Goal: Task Accomplishment & Management: Complete application form

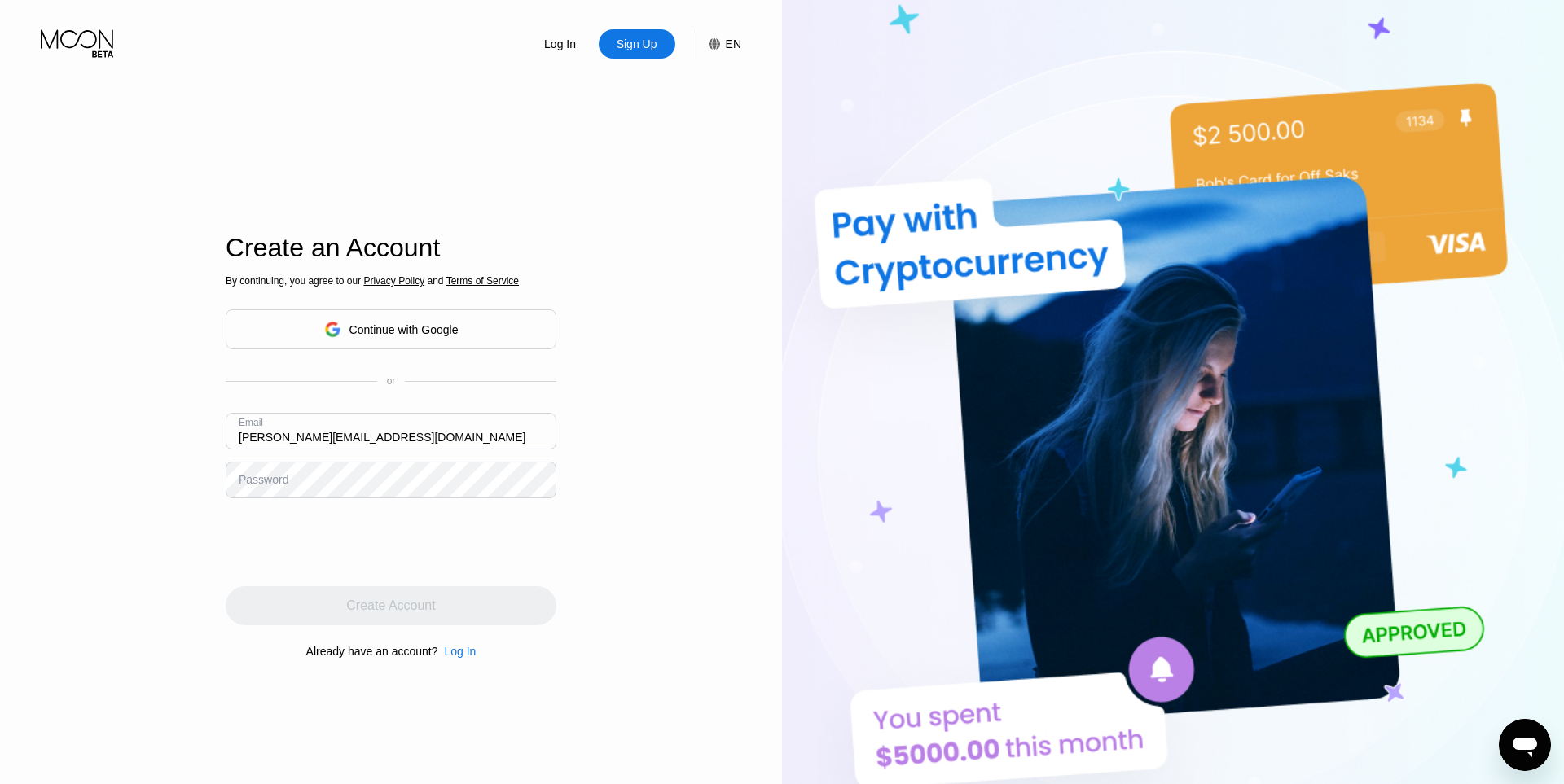
type input "[PERSON_NAME][EMAIL_ADDRESS][DOMAIN_NAME]"
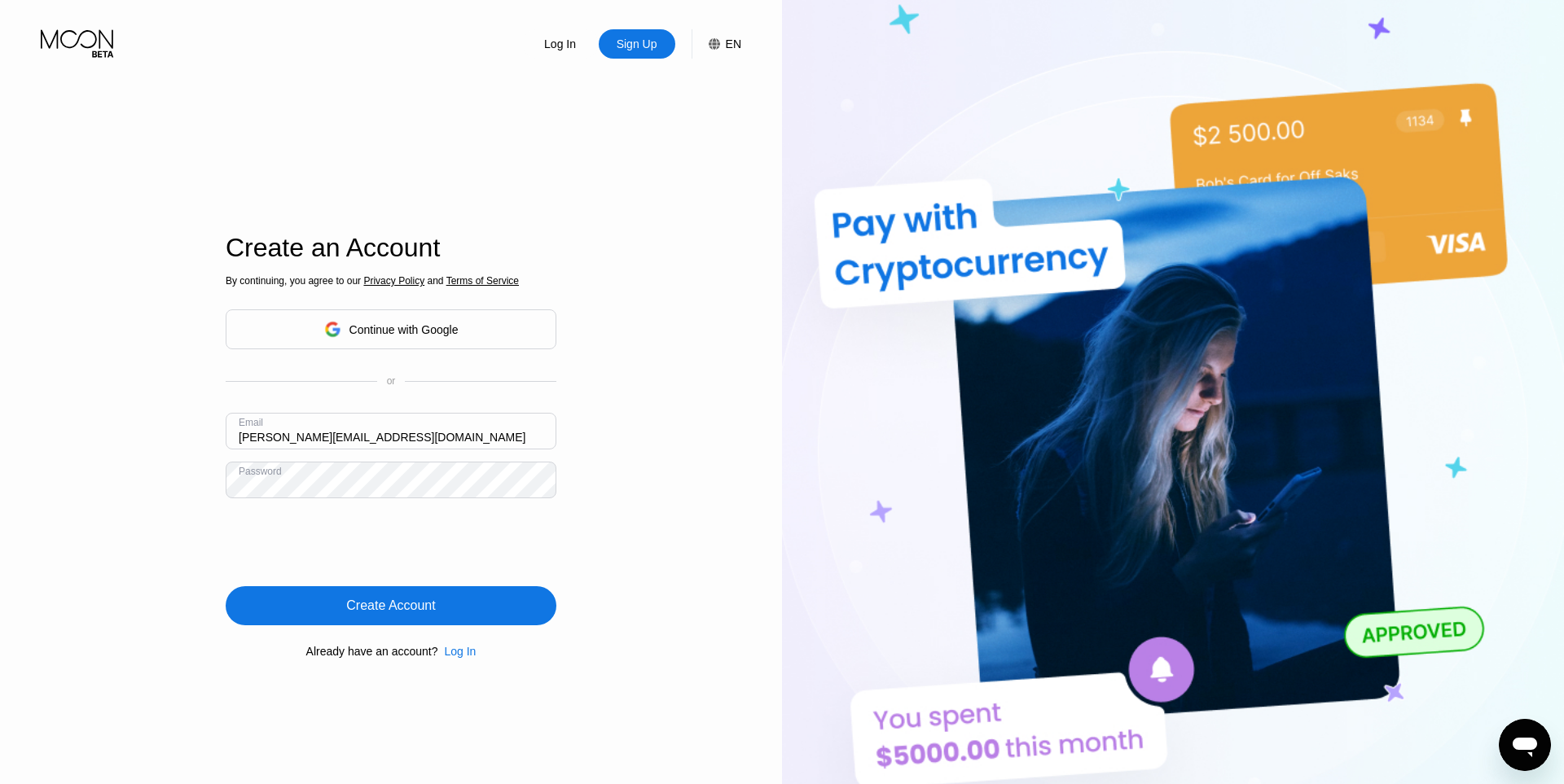
click at [391, 599] on div "Create Account" at bounding box center [390, 605] width 89 height 16
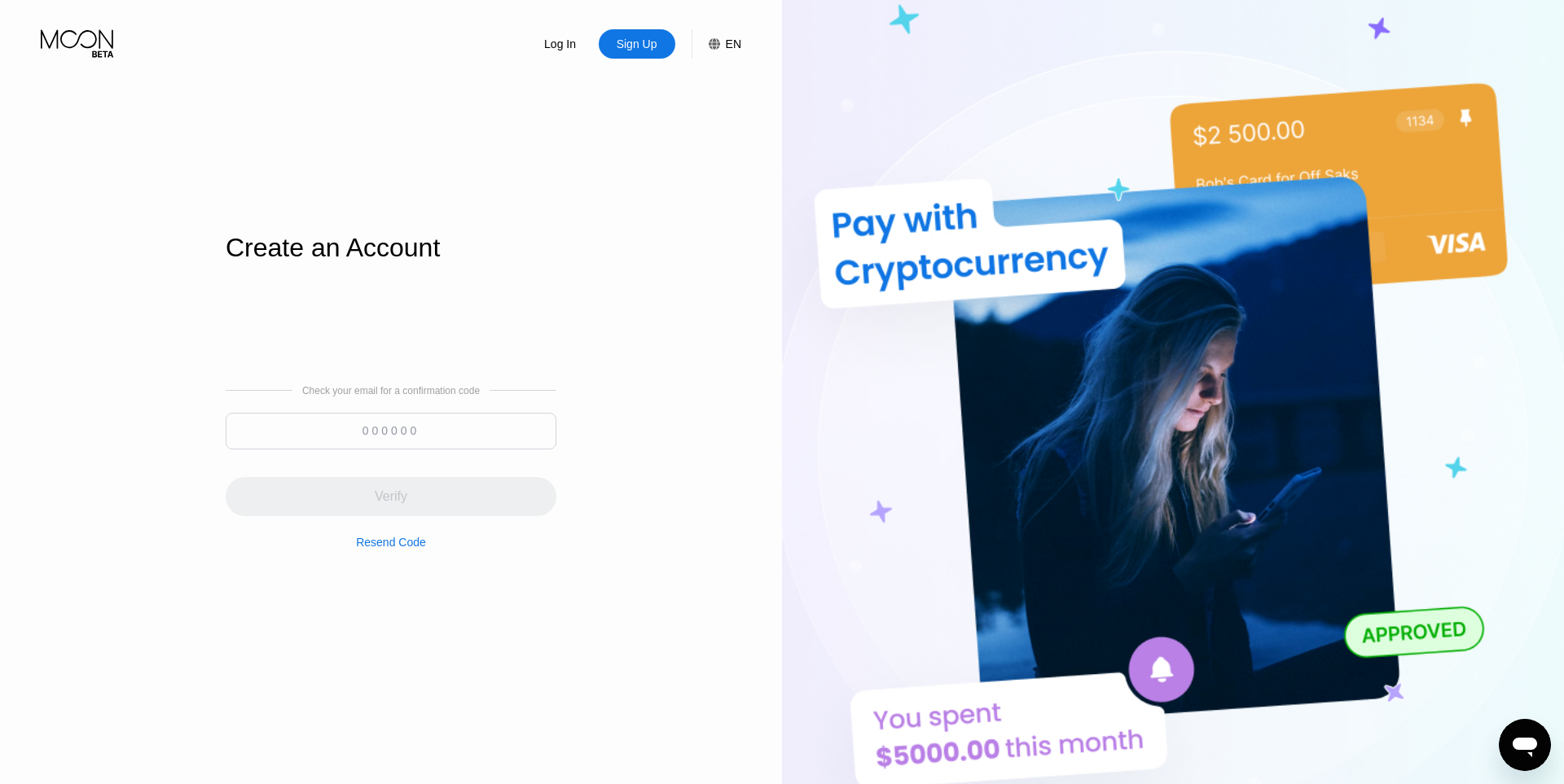
click at [477, 448] on input at bounding box center [391, 431] width 331 height 36
paste input
click at [411, 450] on div at bounding box center [391, 435] width 331 height 45
click at [404, 409] on div "Check your email for a confirmation code Verify Resend Code" at bounding box center [391, 467] width 331 height 164
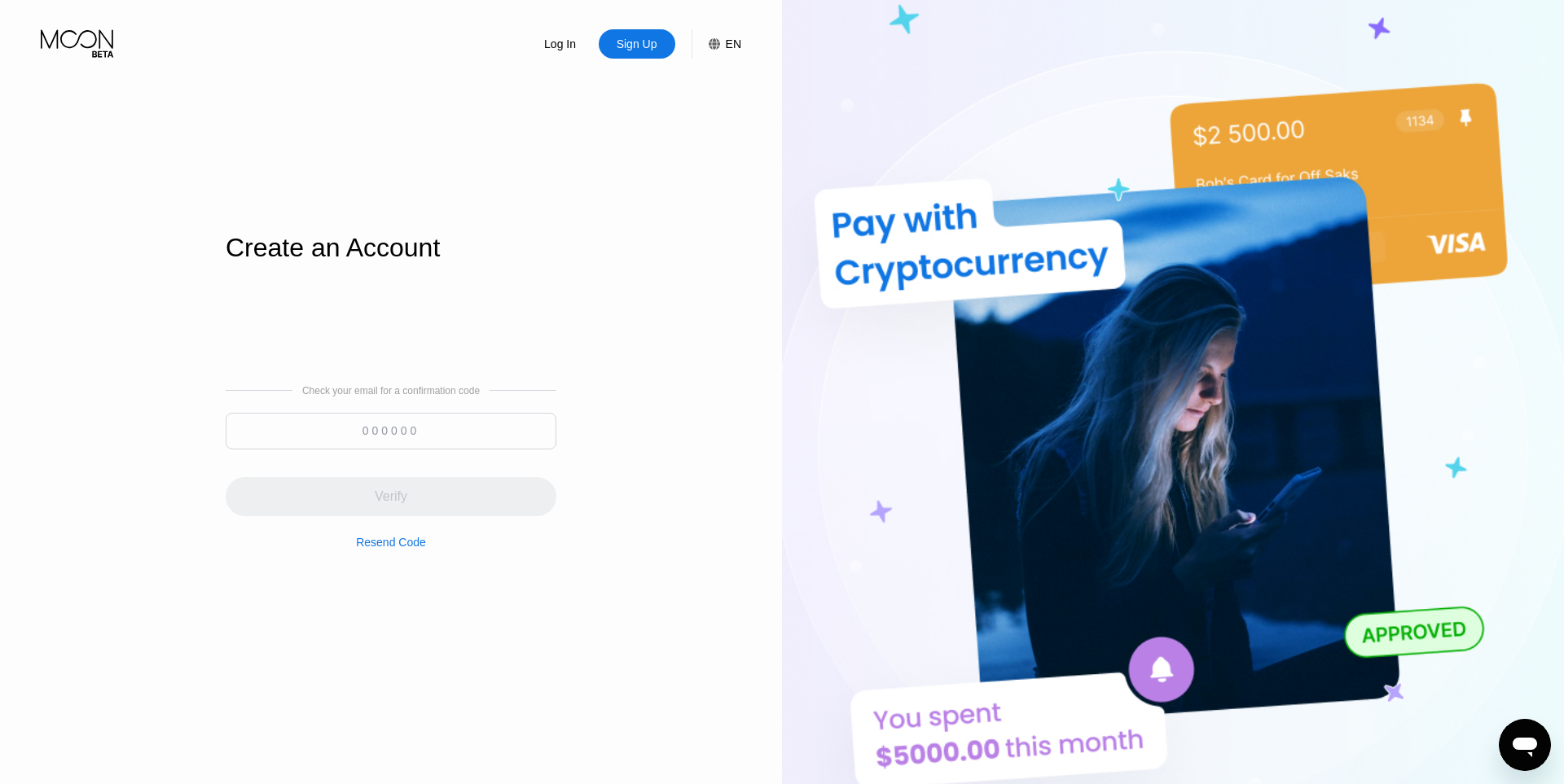
click at [417, 432] on input at bounding box center [391, 431] width 331 height 36
paste input
paste input "848396"
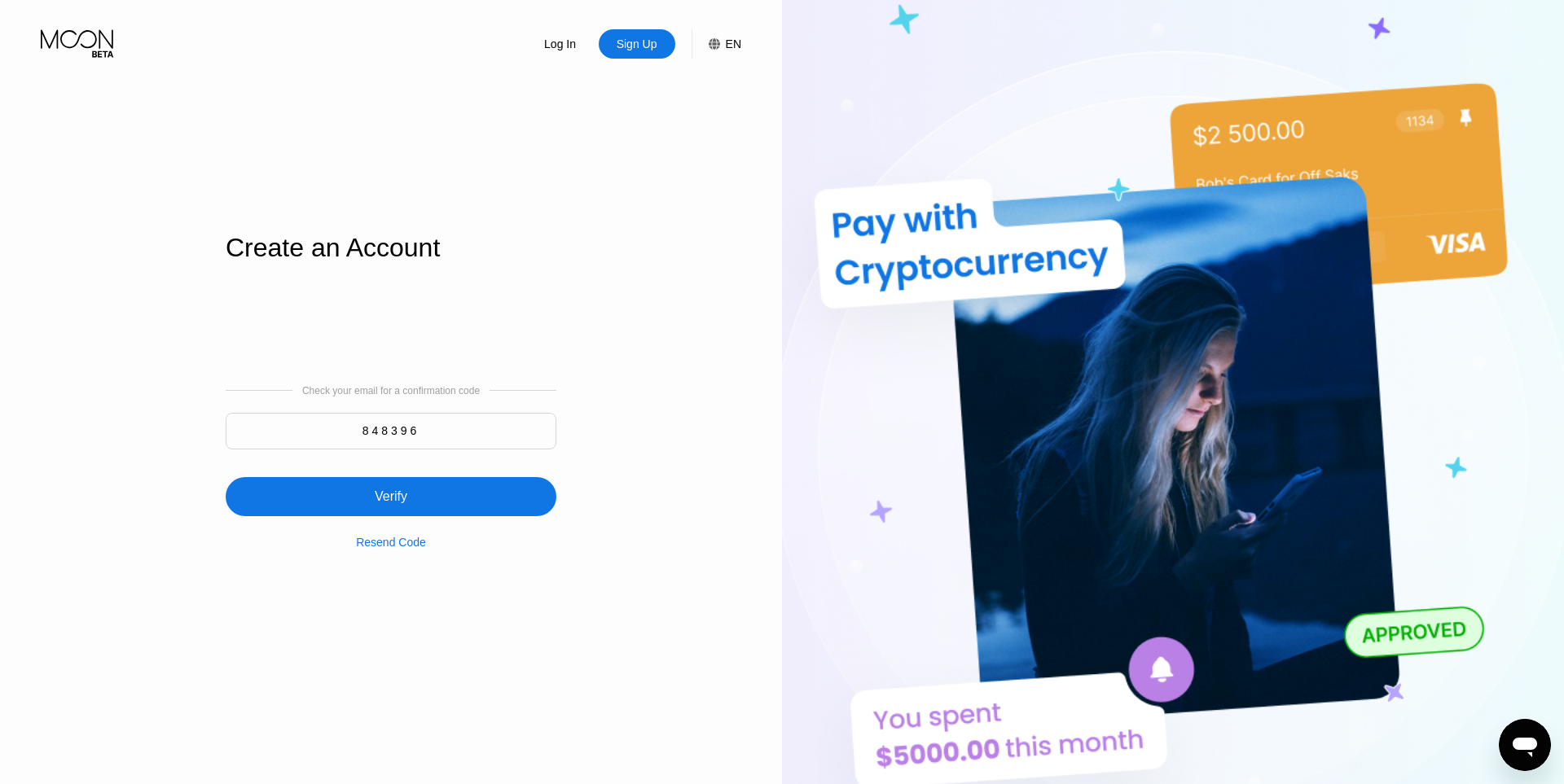
type input "848396"
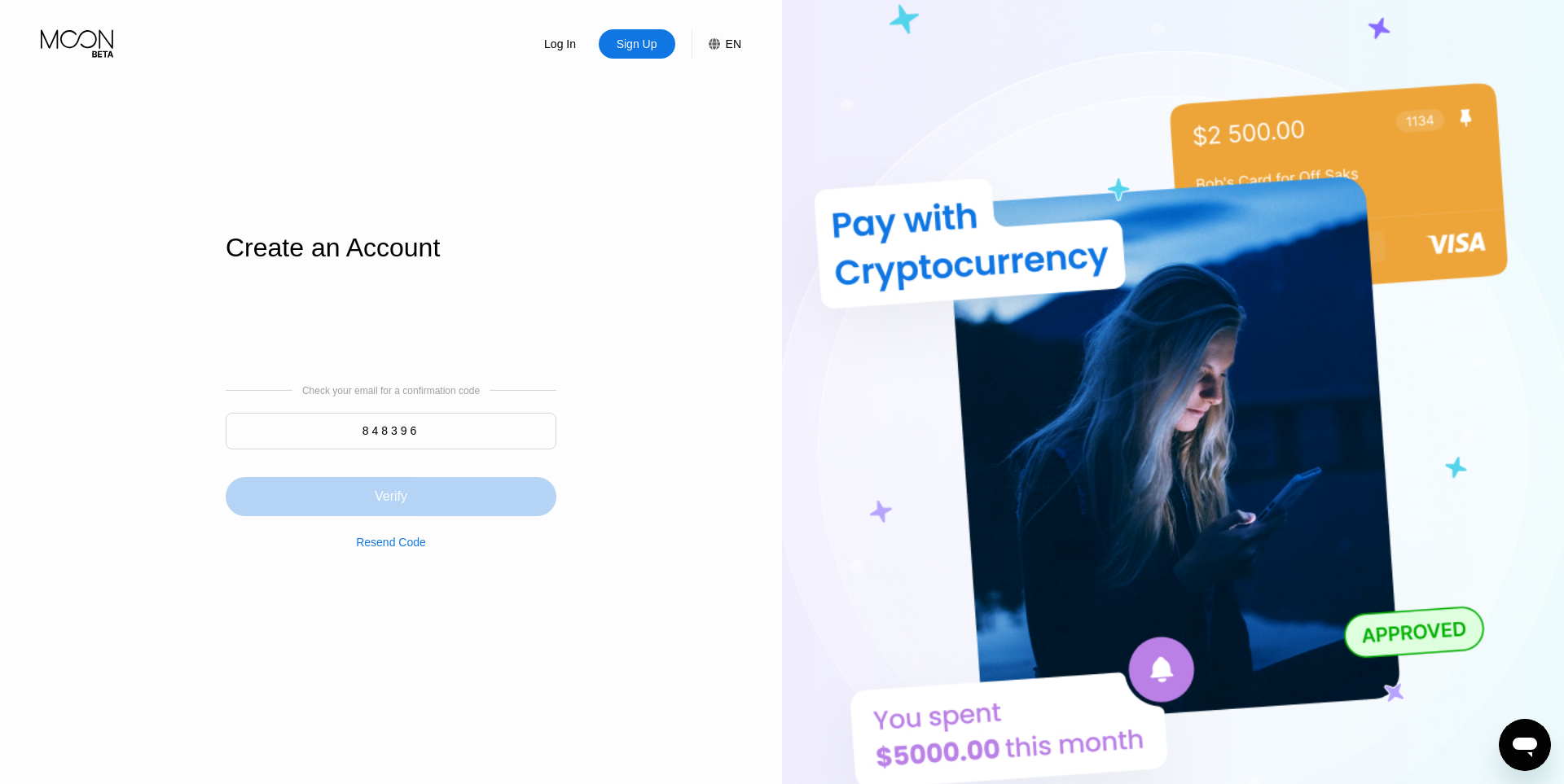
click at [450, 493] on div "Verify" at bounding box center [391, 497] width 331 height 39
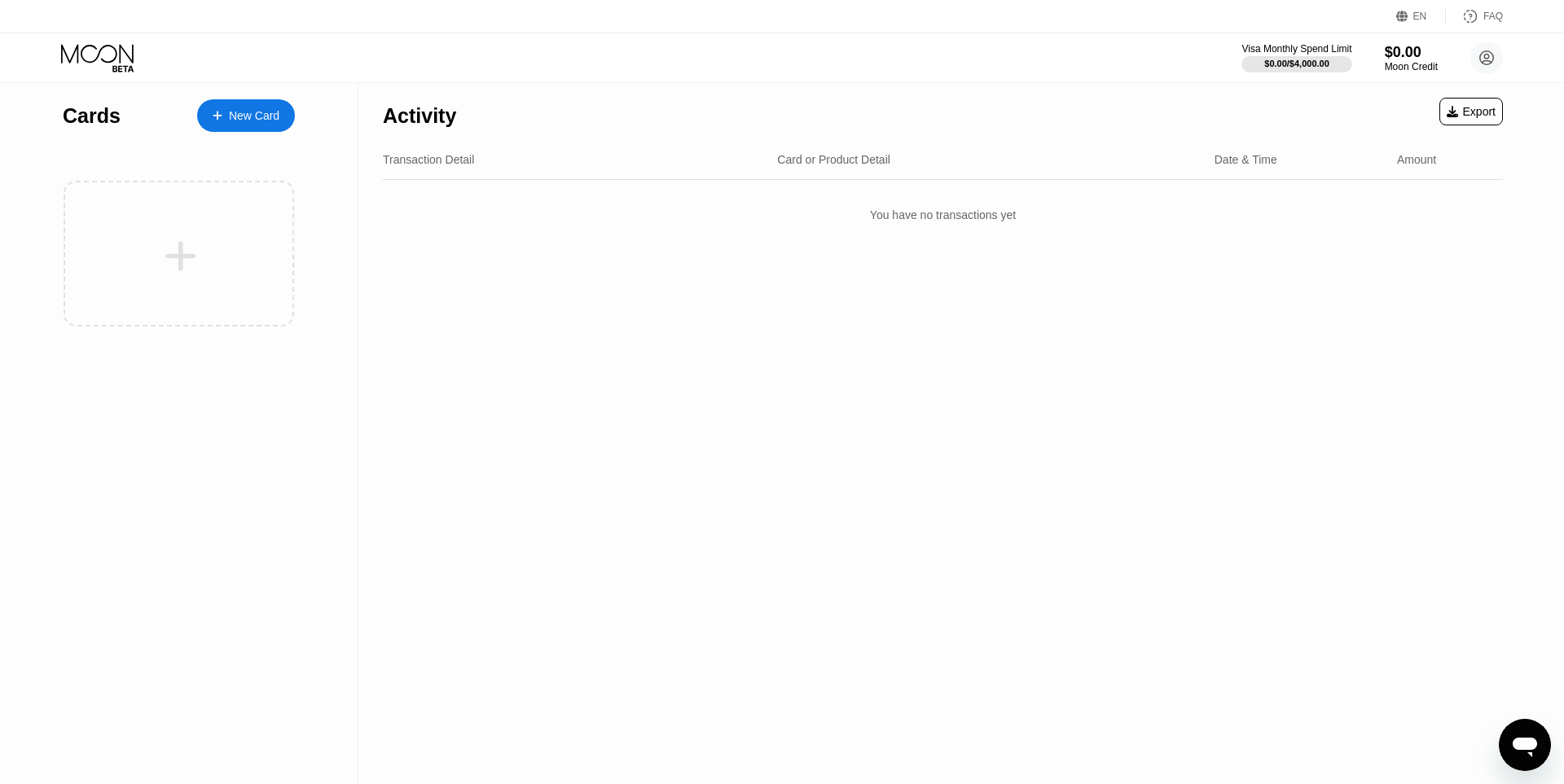
click at [255, 130] on div "New Card" at bounding box center [246, 115] width 98 height 33
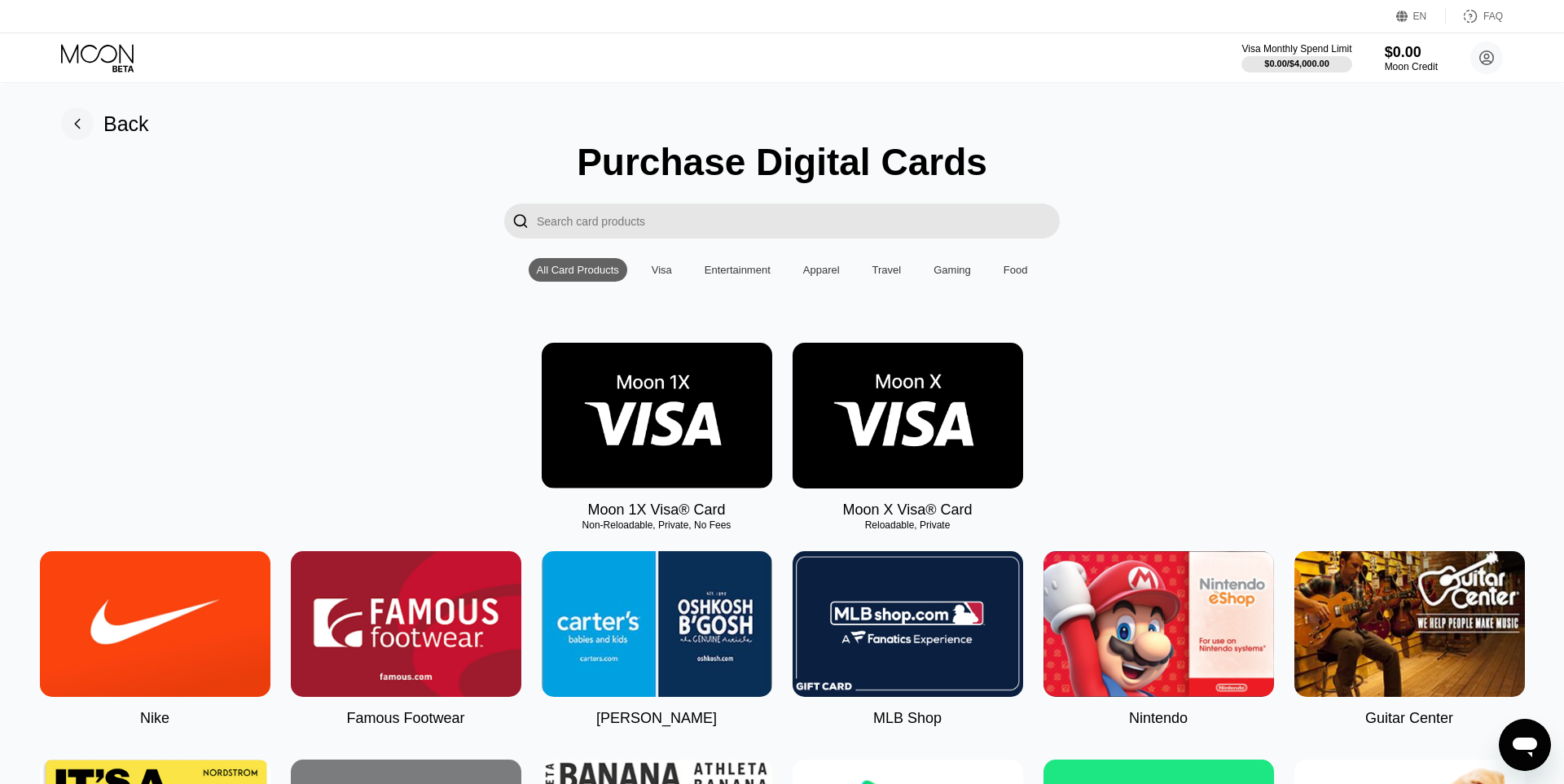
click at [894, 415] on img at bounding box center [907, 416] width 230 height 146
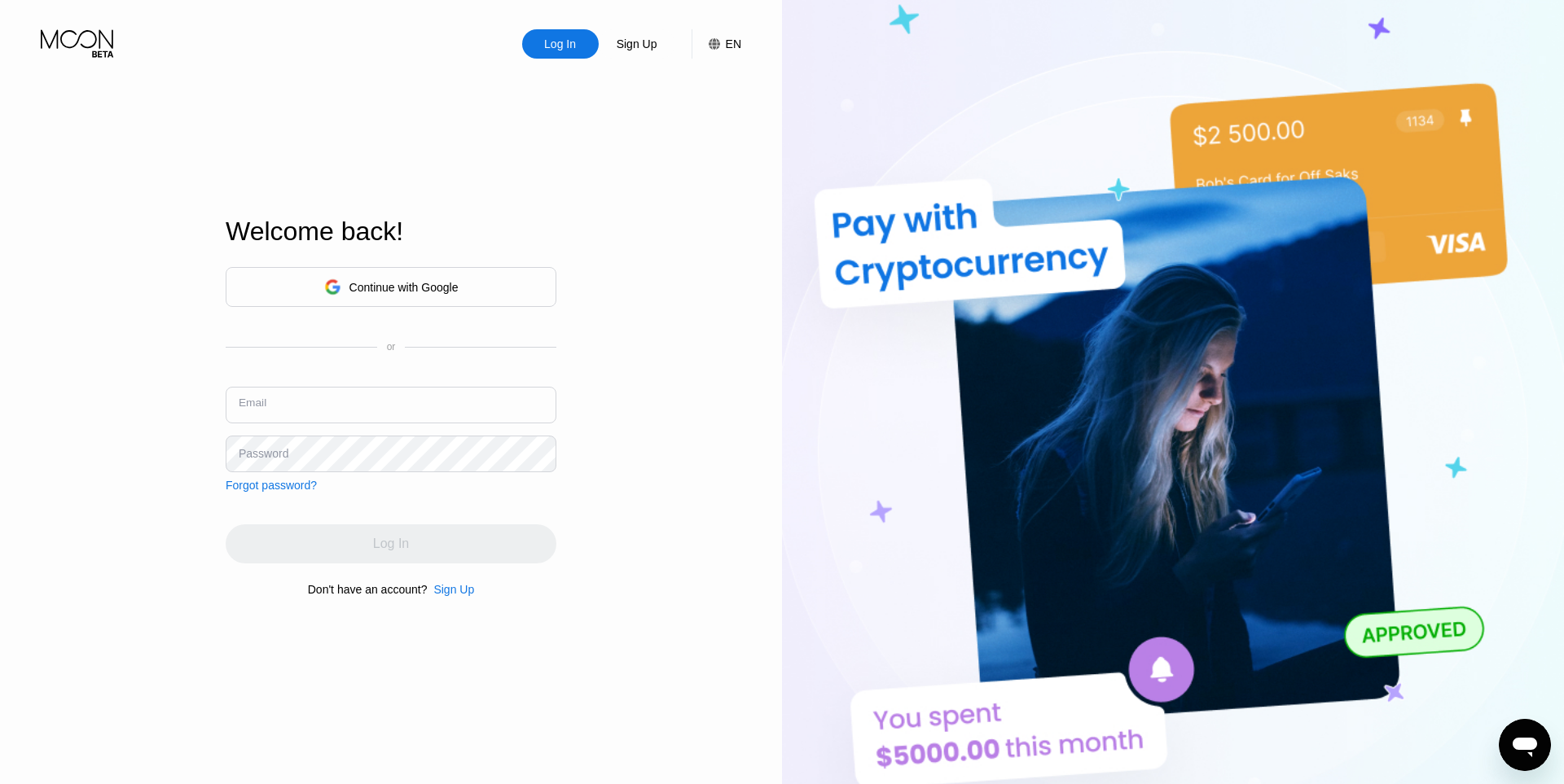
click at [438, 397] on input "text" at bounding box center [391, 405] width 331 height 36
paste input "848396"
type input "848396"
paste input "[PERSON_NAME][EMAIL_ADDRESS][DOMAIN_NAME]"
type input "[PERSON_NAME][EMAIL_ADDRESS][DOMAIN_NAME]"
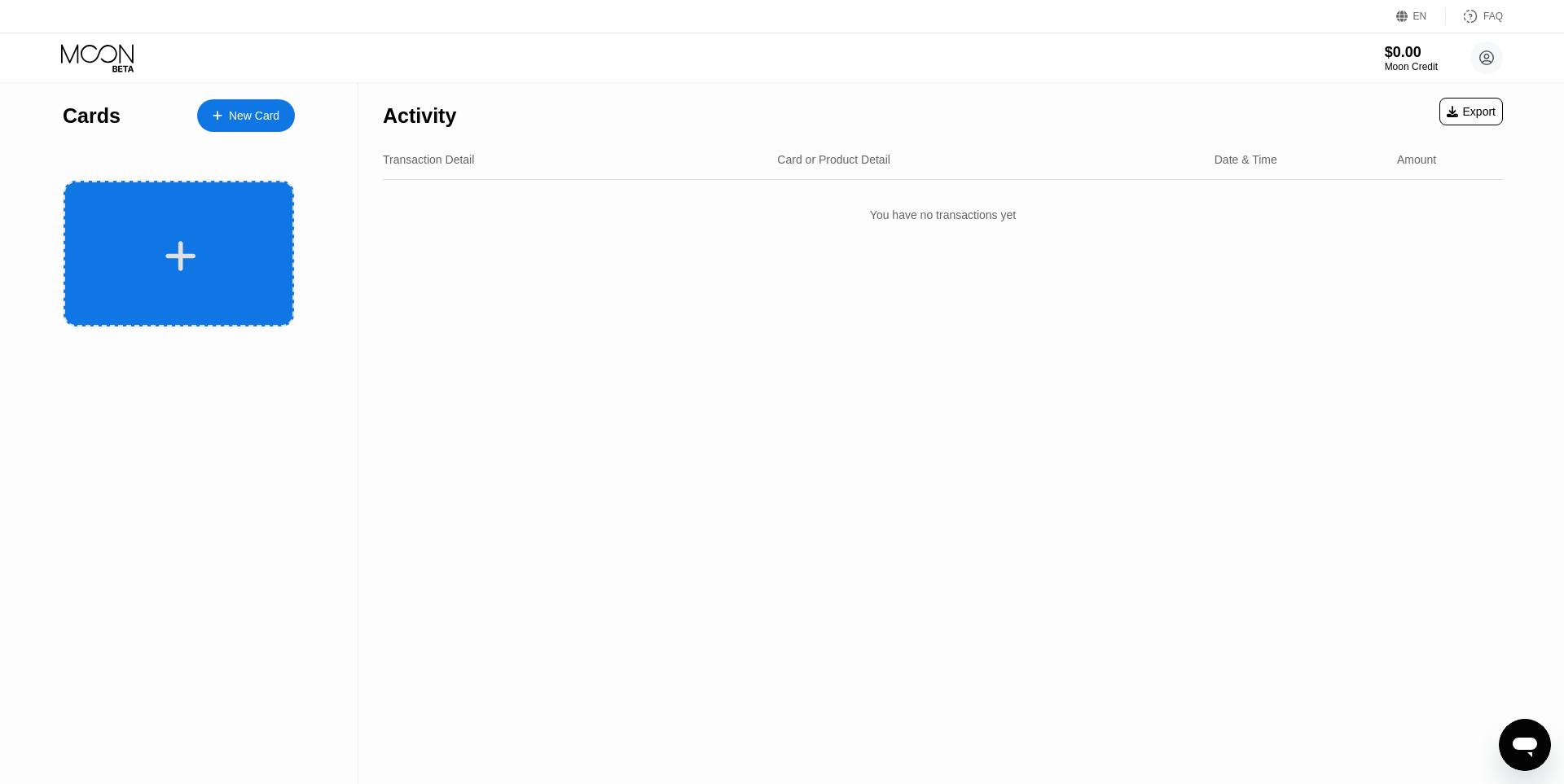
click at [221, 200] on div at bounding box center [178, 253] width 230 height 146
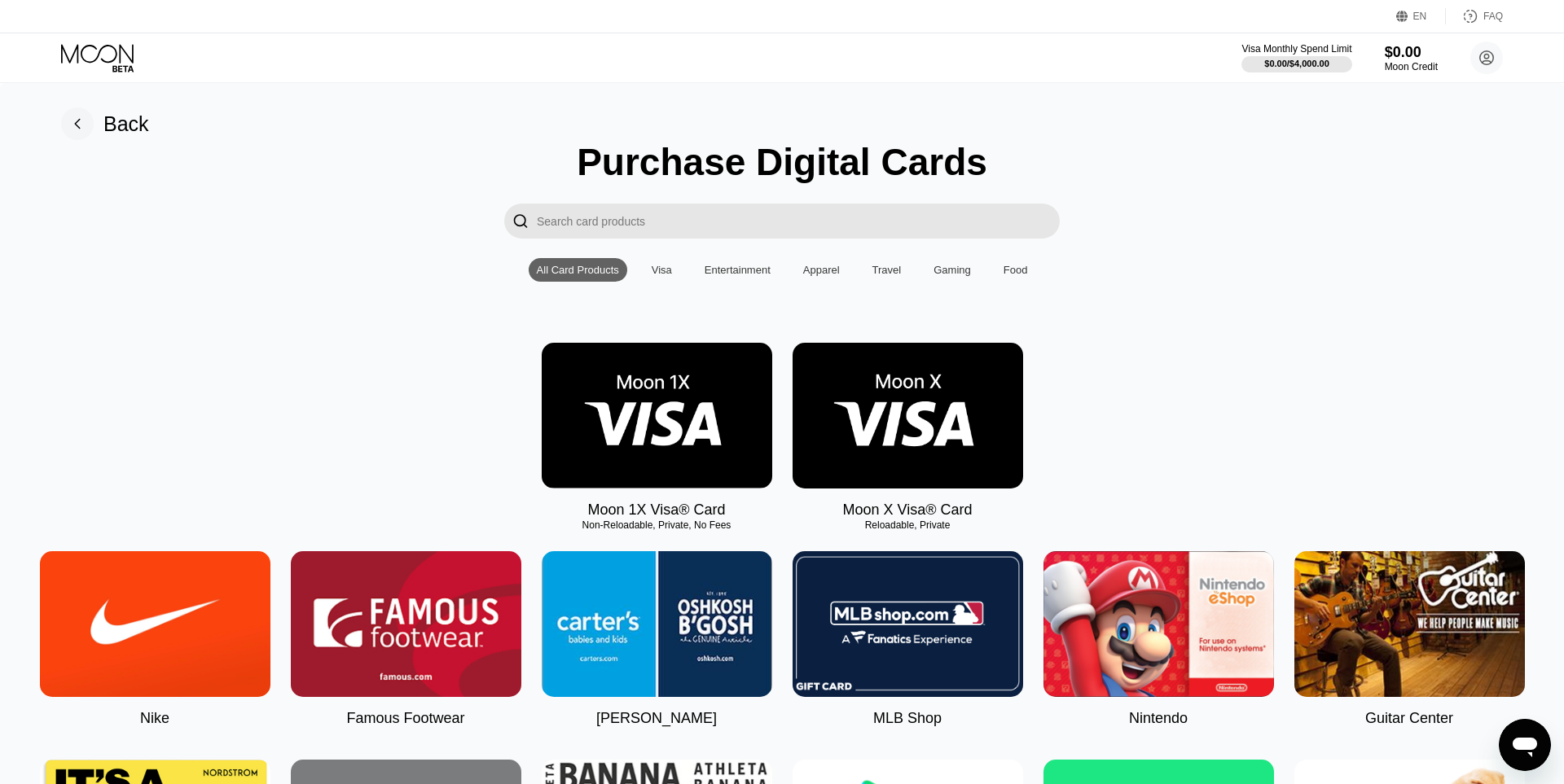
click at [849, 418] on img at bounding box center [907, 416] width 230 height 146
click at [922, 406] on img at bounding box center [907, 416] width 230 height 146
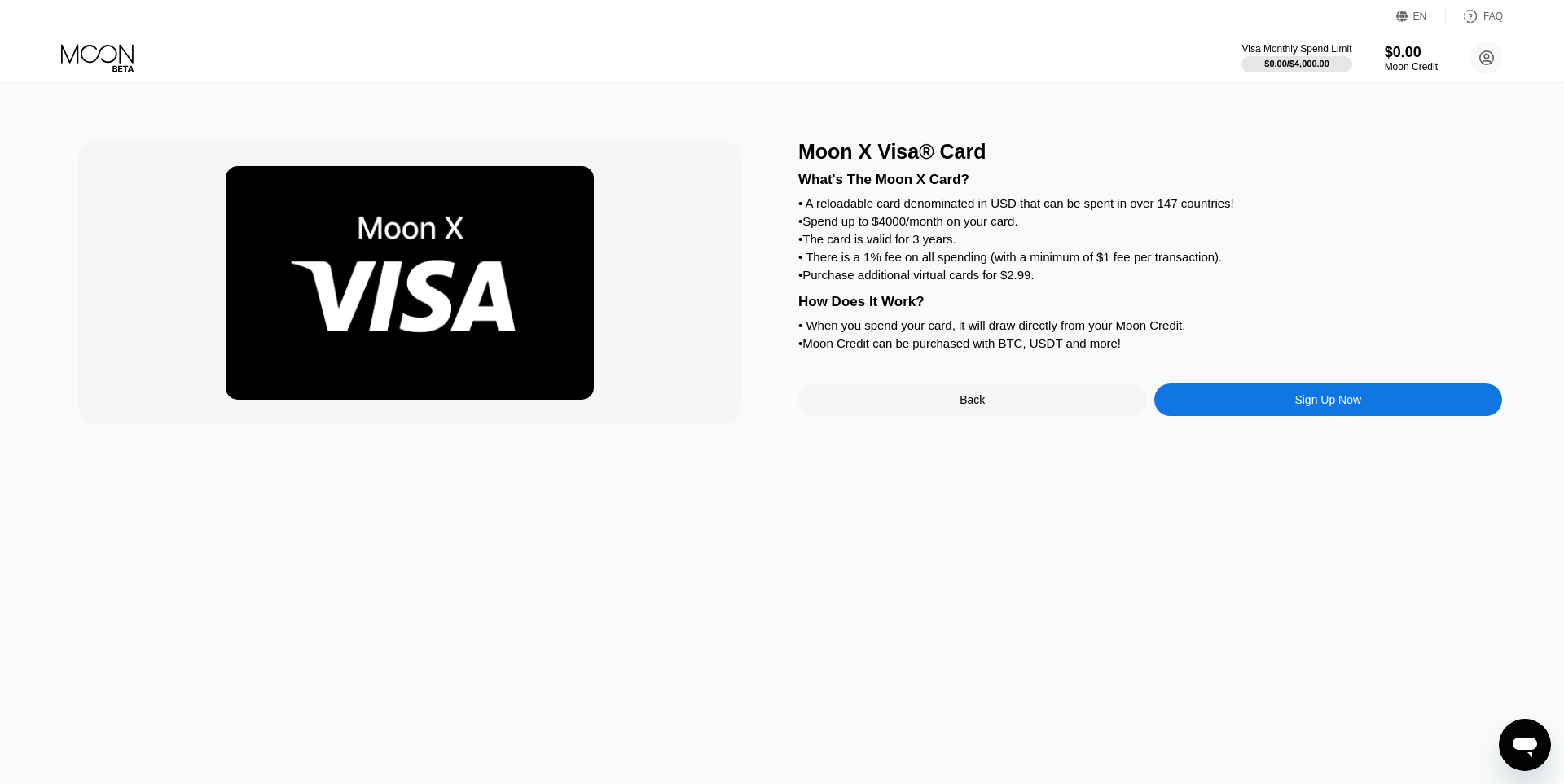
click at [1286, 416] on div "Sign Up Now" at bounding box center [1329, 400] width 349 height 33
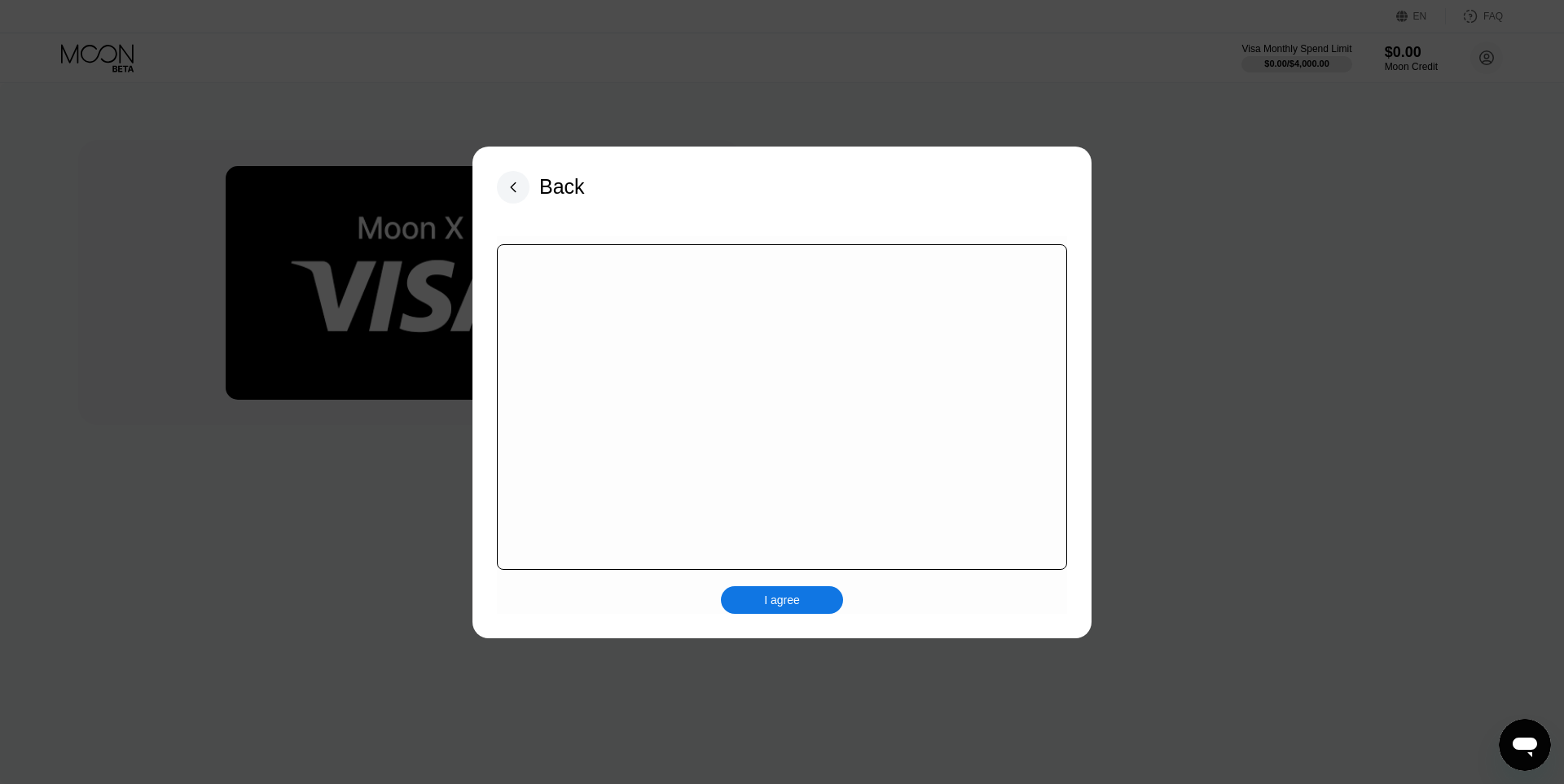
click at [768, 599] on div "I agree" at bounding box center [782, 599] width 36 height 14
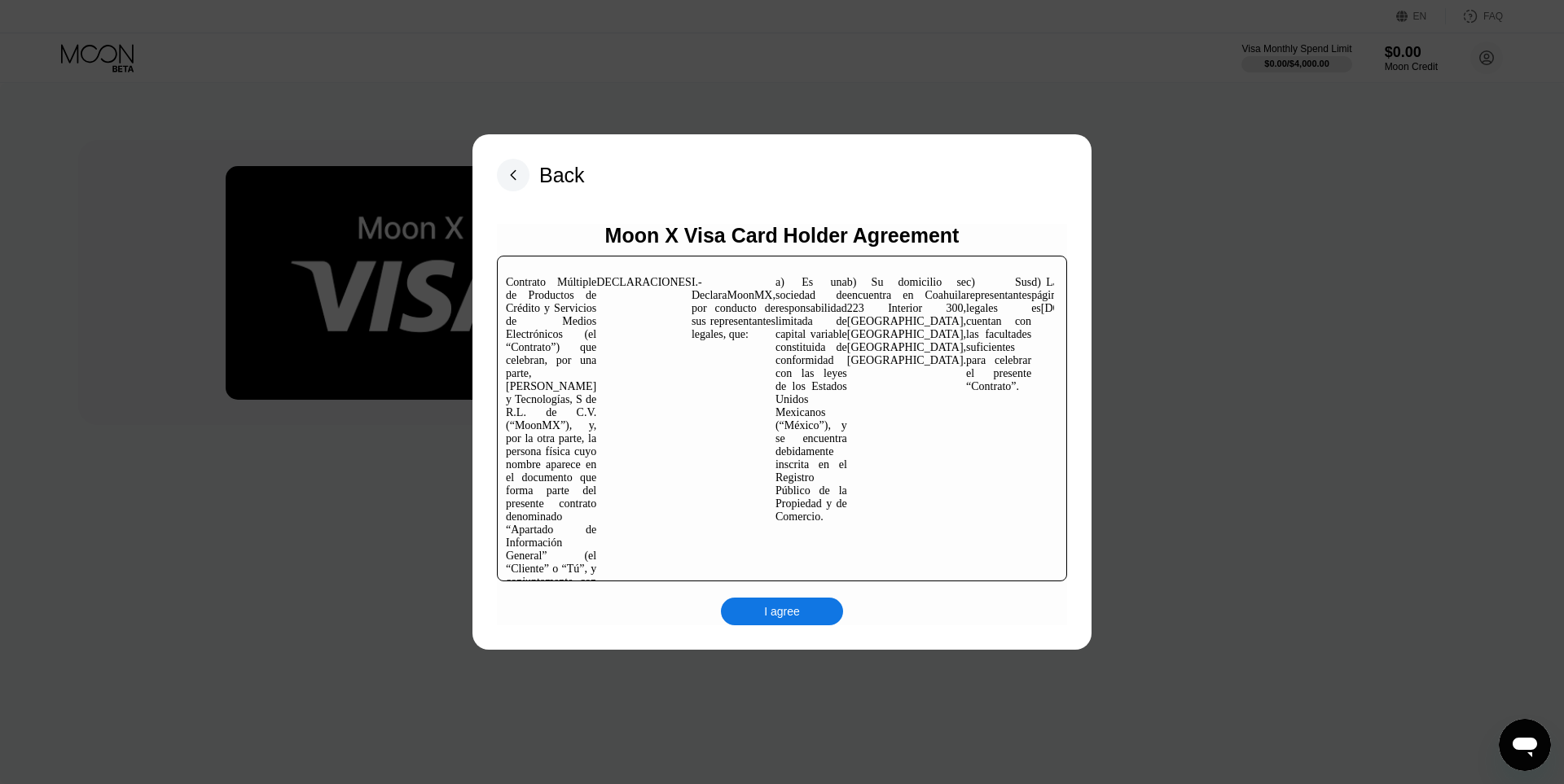
click at [807, 600] on div "I agree" at bounding box center [782, 611] width 122 height 28
